Goal: Task Accomplishment & Management: Manage account settings

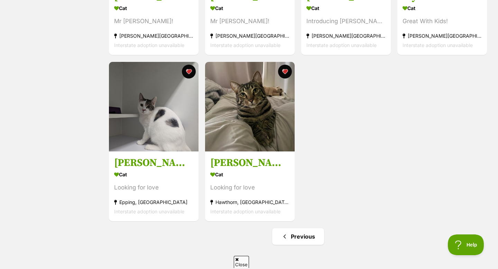
scroll to position [752, 0]
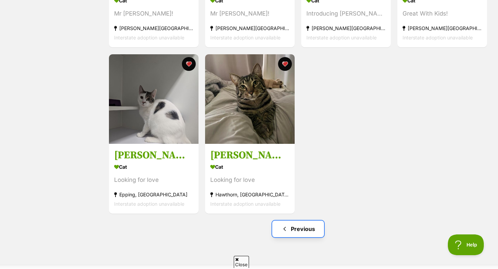
click at [294, 227] on link "Previous" at bounding box center [298, 229] width 52 height 17
